Goal: Transaction & Acquisition: Purchase product/service

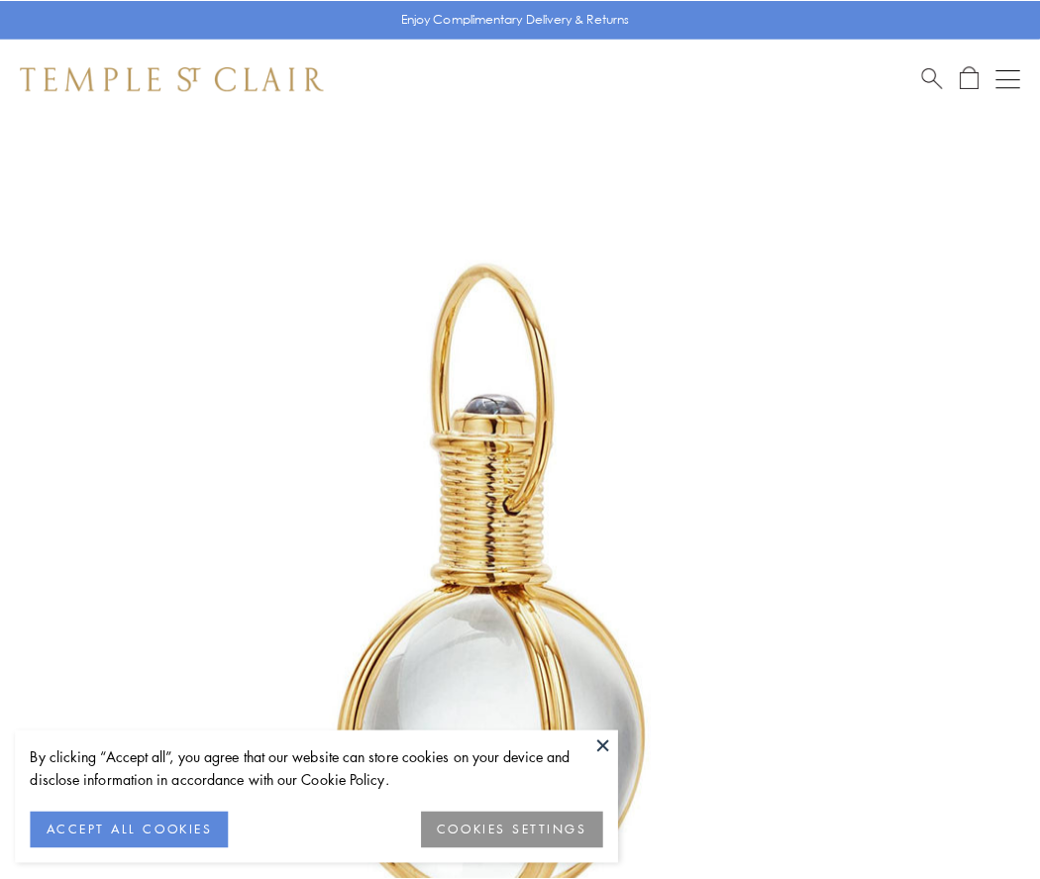
scroll to position [517, 0]
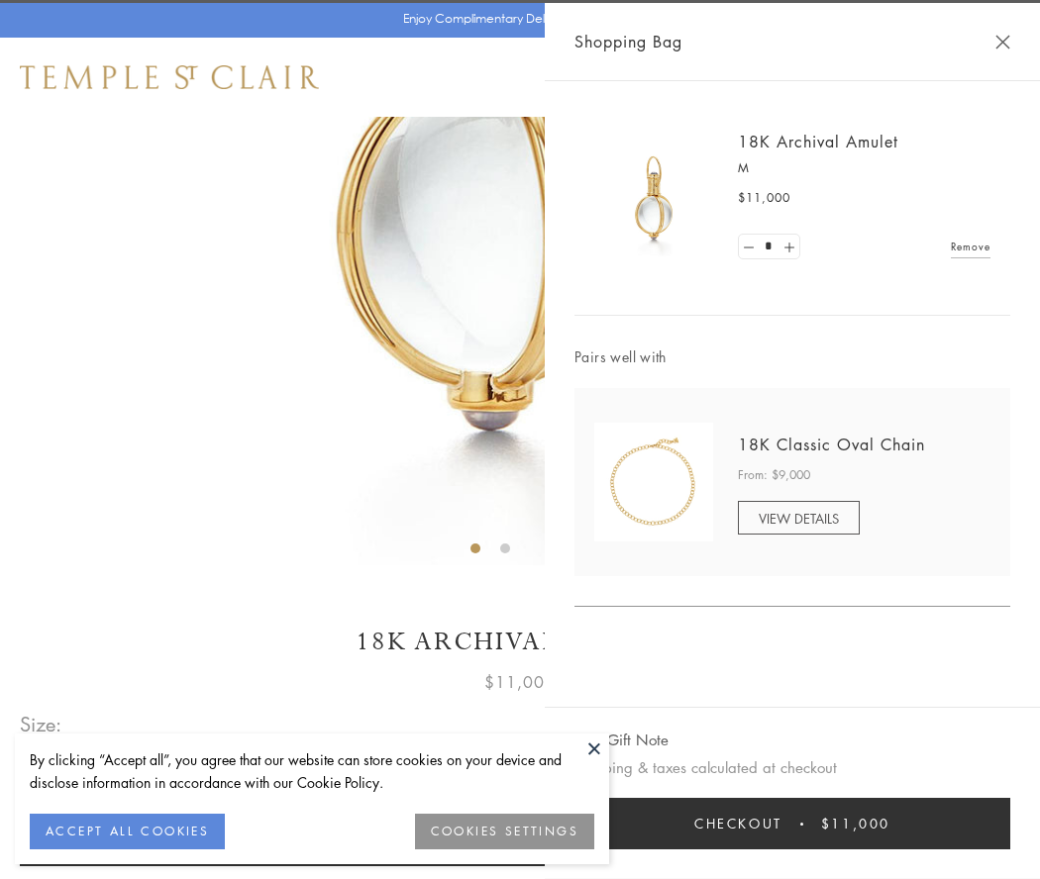
click at [792, 824] on button "Checkout $11,000" at bounding box center [792, 823] width 436 height 51
